Goal: Information Seeking & Learning: Find specific fact

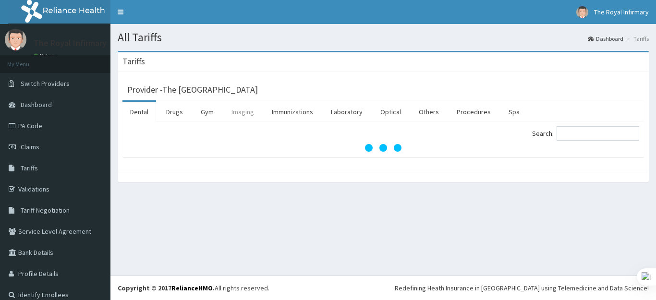
drag, startPoint x: 172, startPoint y: 112, endPoint x: 247, endPoint y: 121, distance: 75.4
click at [172, 113] on link "Drugs" at bounding box center [174, 112] width 32 height 20
click at [584, 134] on input "Search:" at bounding box center [597, 133] width 83 height 14
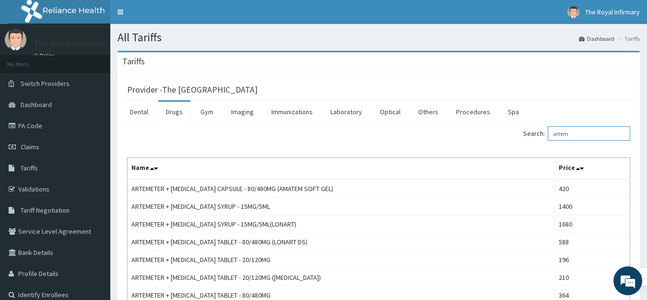
click at [600, 135] on input "artem" at bounding box center [589, 133] width 83 height 14
type input "a"
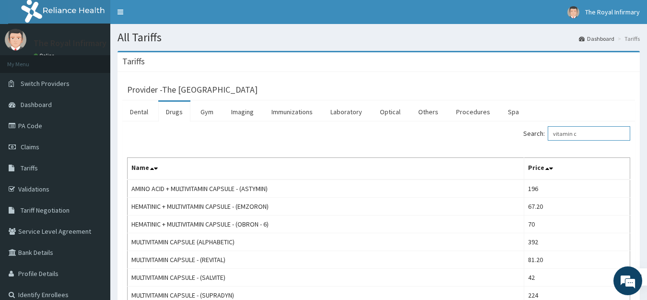
click at [591, 135] on input "vitamin c" at bounding box center [589, 133] width 83 height 14
type input "v"
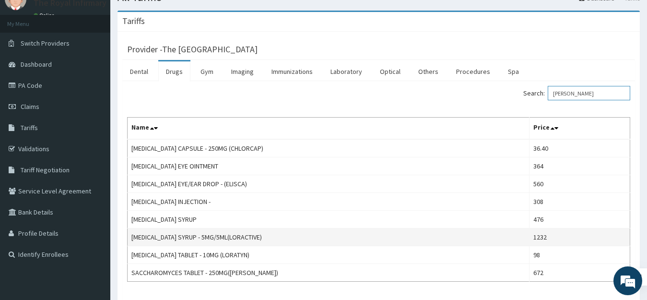
scroll to position [48, 0]
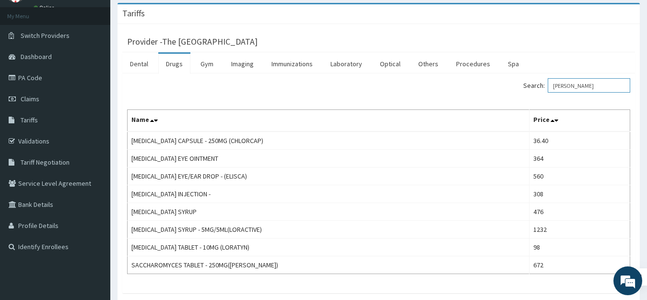
click at [584, 84] on input "[PERSON_NAME]" at bounding box center [589, 85] width 83 height 14
type input "l"
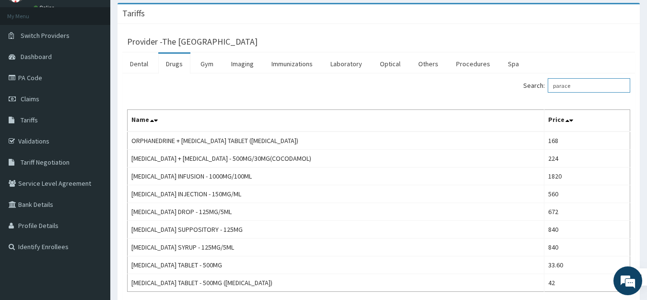
type input "parace"
click at [29, 74] on link "PA Code" at bounding box center [55, 77] width 110 height 21
